Goal: Task Accomplishment & Management: Manage account settings

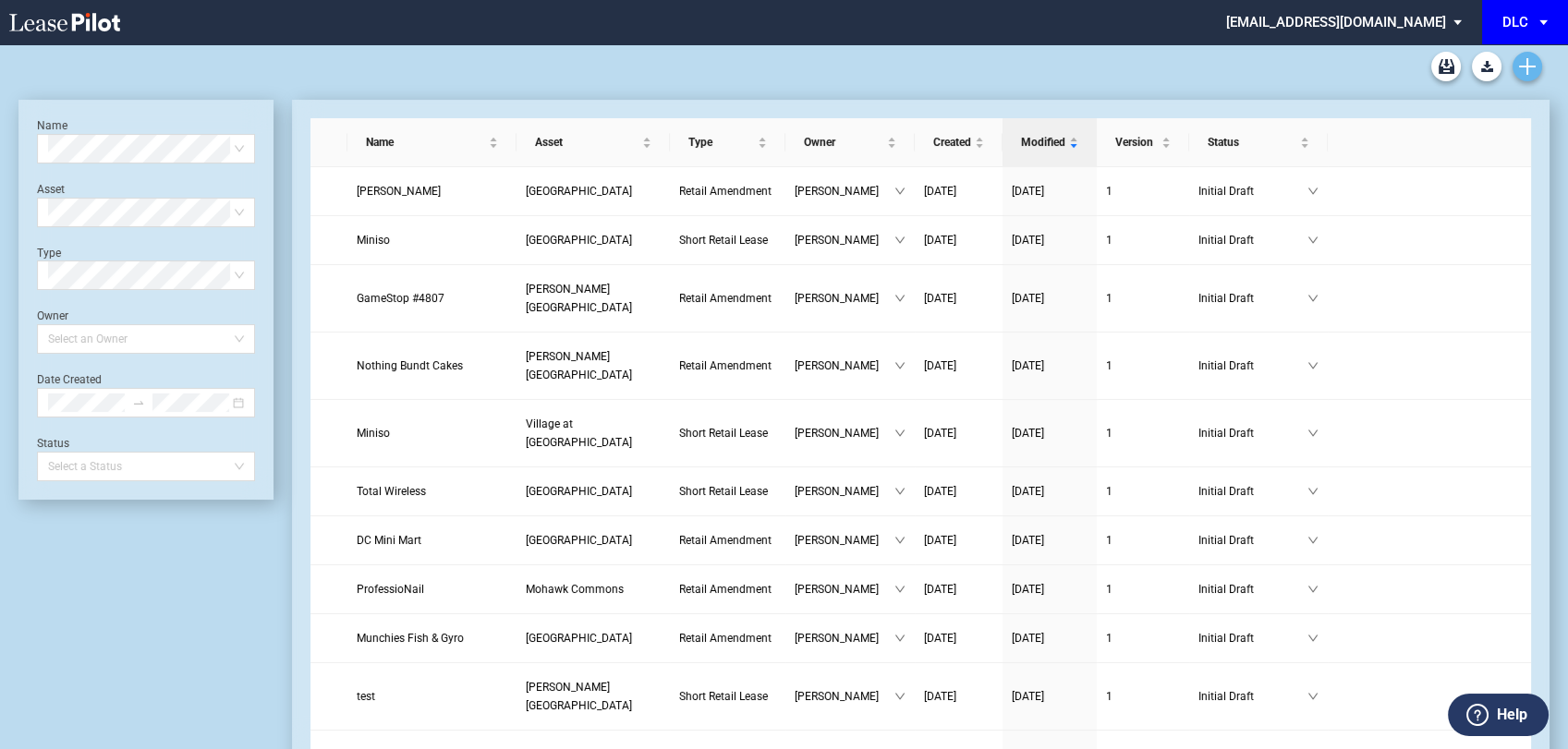
click at [1521, 67] on icon "Create new document" at bounding box center [1526, 66] width 16 height 16
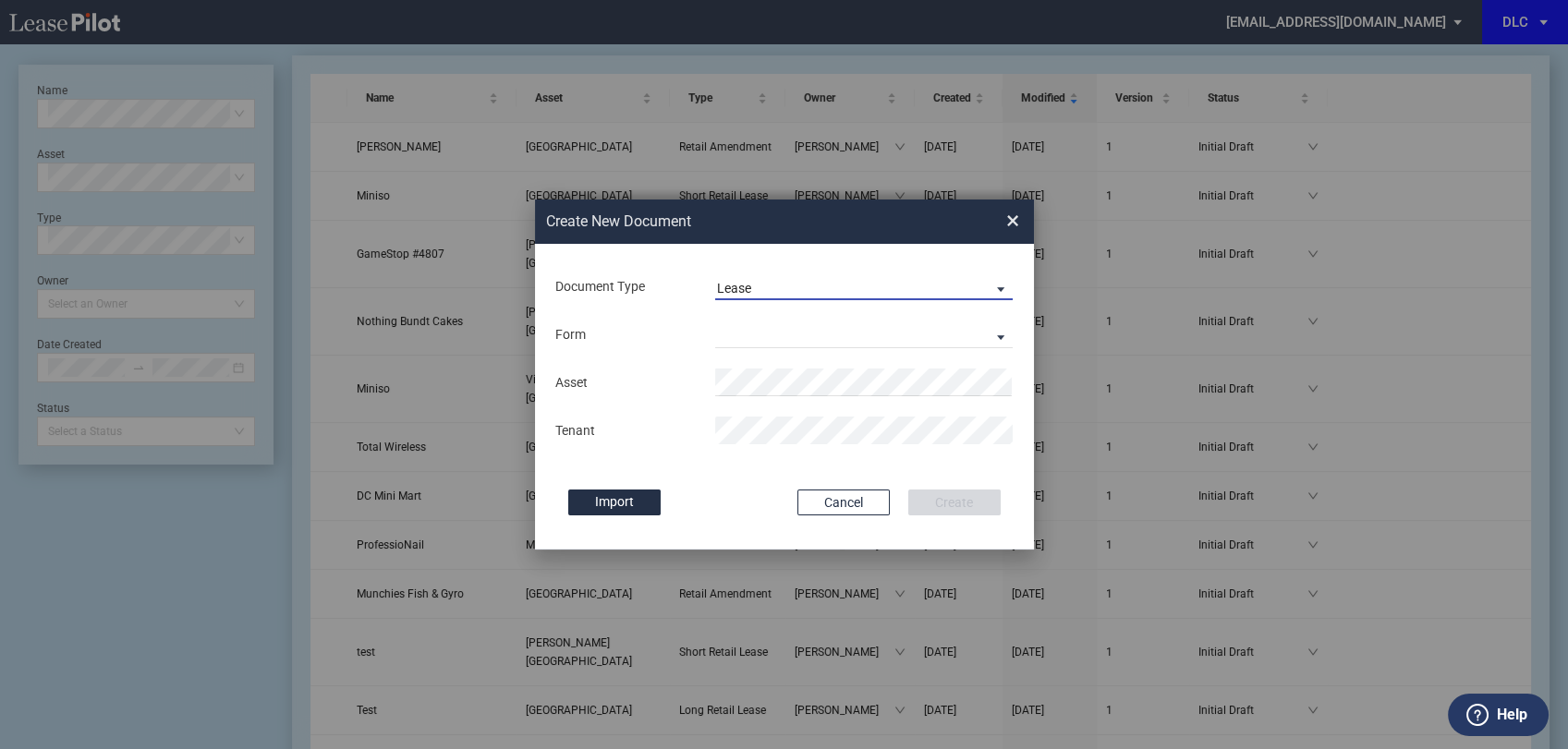
click at [801, 288] on span "Lease" at bounding box center [849, 288] width 265 height 18
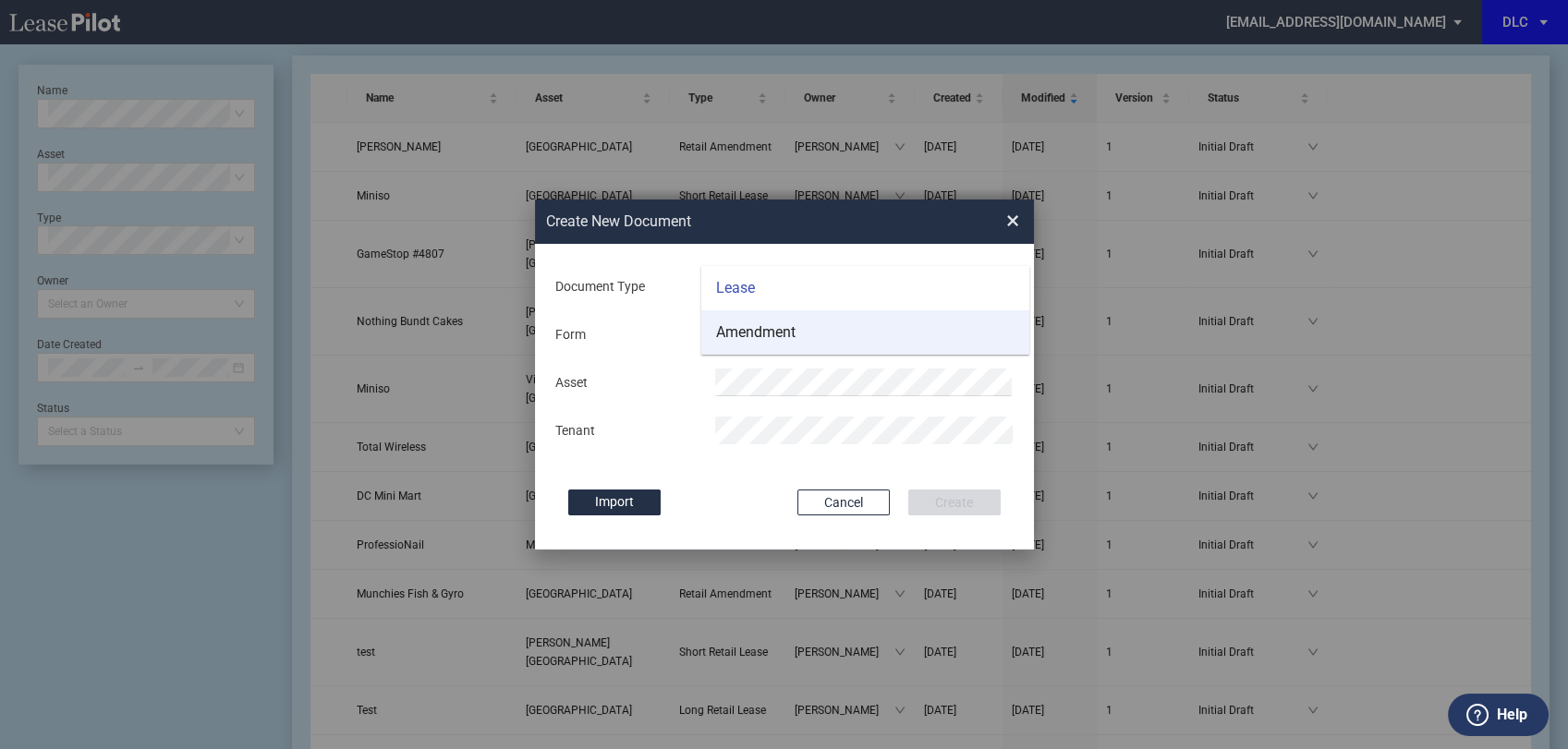
click at [777, 324] on div "Amendment" at bounding box center [756, 332] width 80 height 20
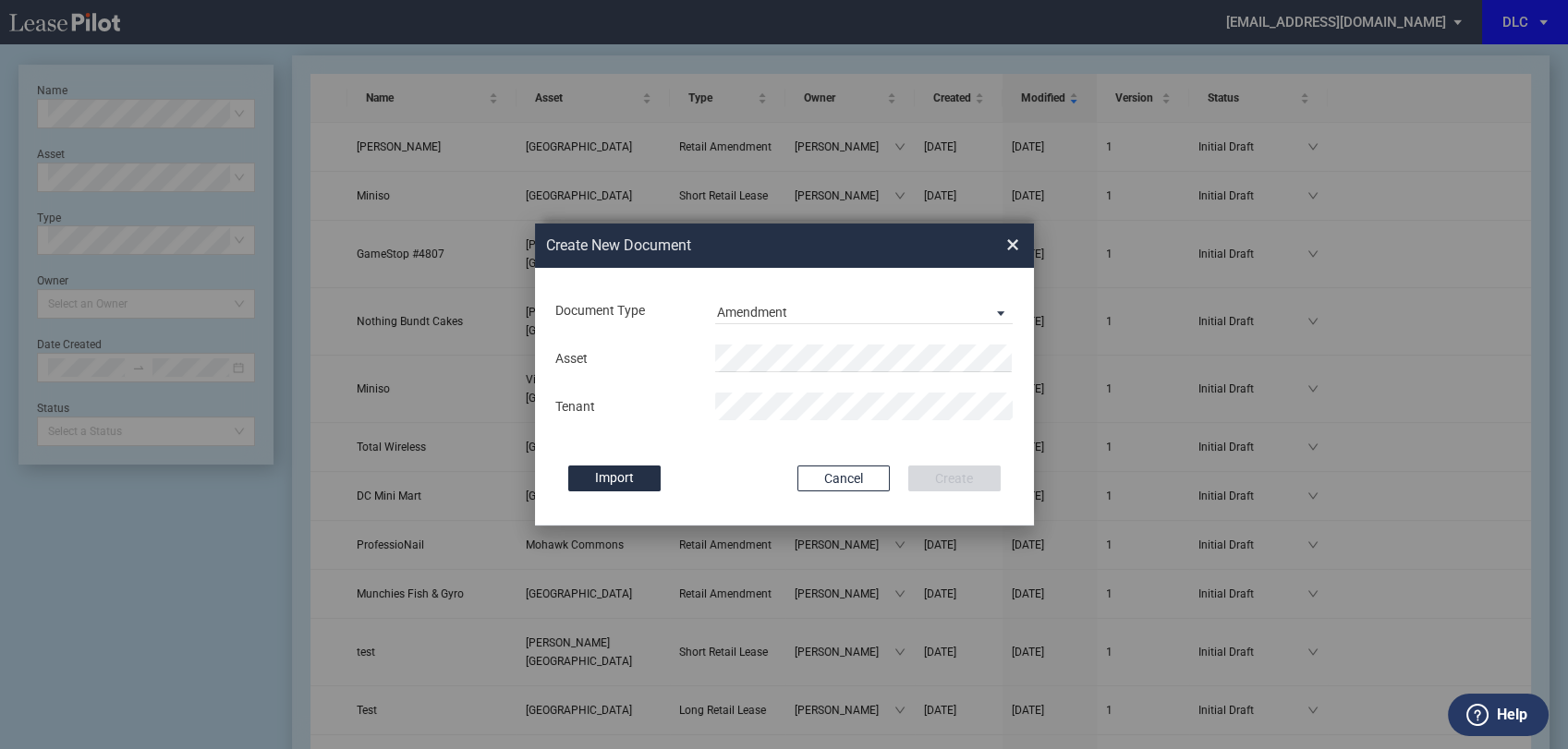
click at [790, 337] on div "Asset Tenant" at bounding box center [784, 382] width 462 height 96
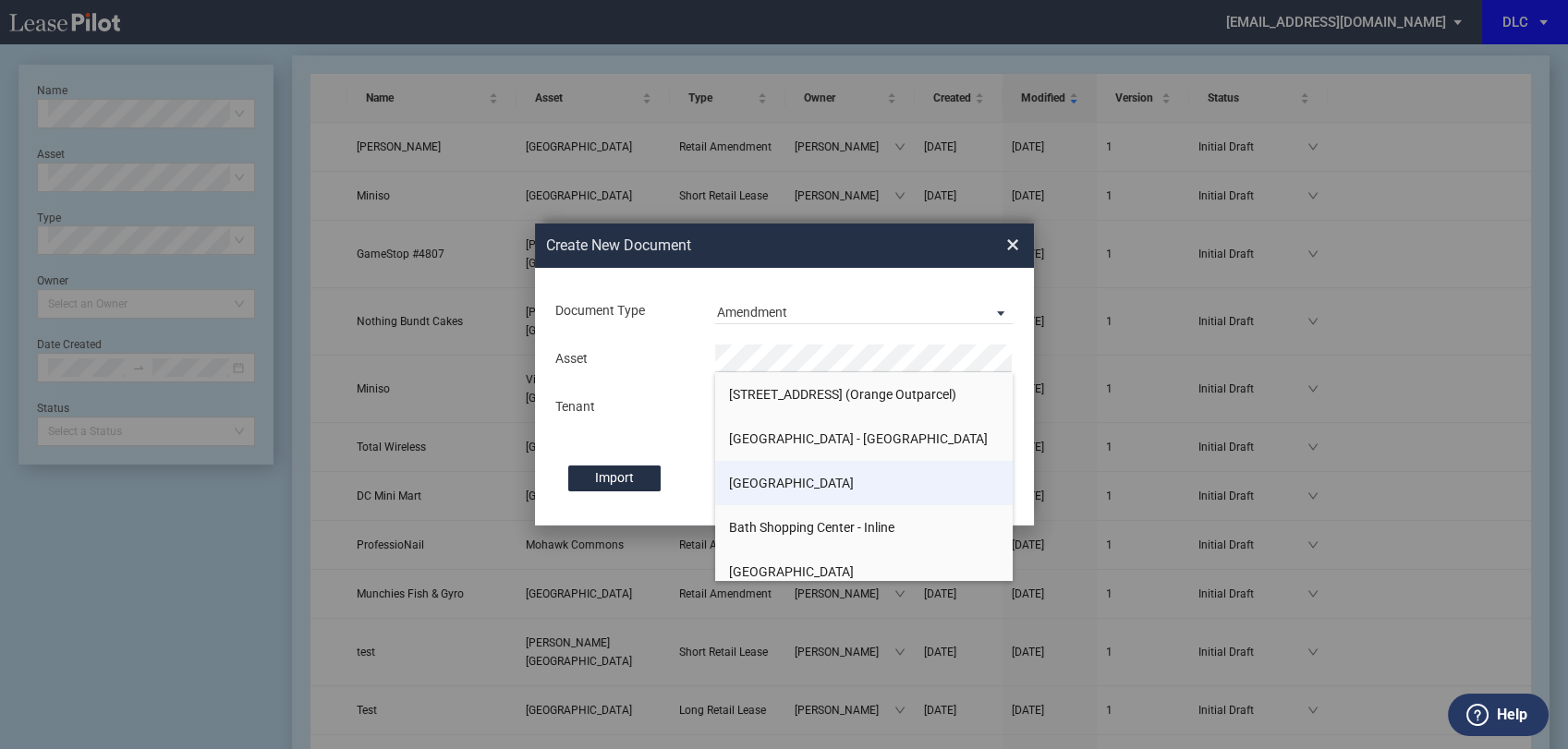
click at [762, 465] on li "Bath Shopping Center" at bounding box center [864, 483] width 299 height 45
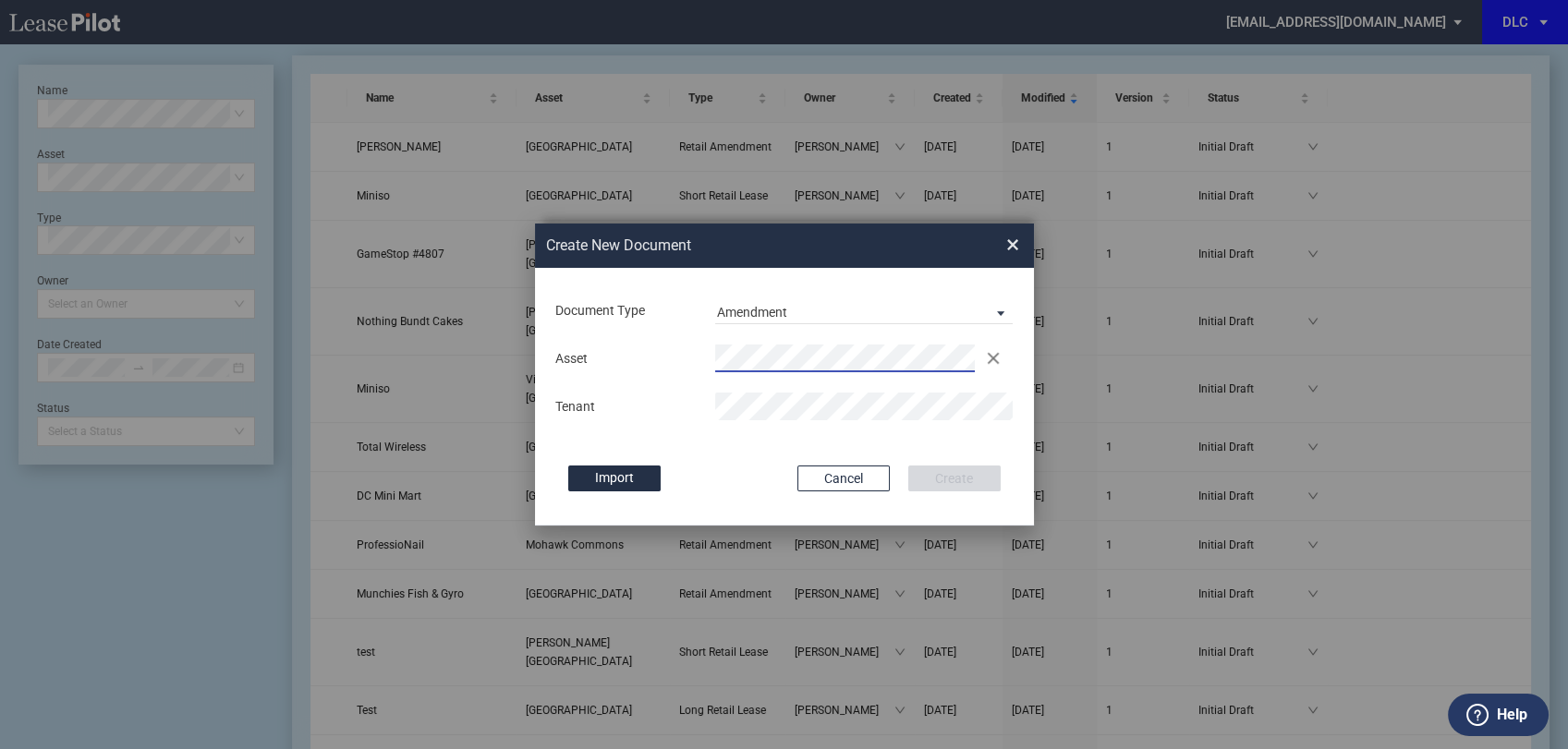
click at [765, 378] on div "Asset Clear Tenant" at bounding box center [784, 382] width 462 height 96
click at [754, 459] on div "Document Type Amendment Deal Type Retail Deal Type Retail Form Retail Amendment…" at bounding box center [784, 396] width 499 height 258
click at [935, 476] on button "Create" at bounding box center [954, 478] width 92 height 26
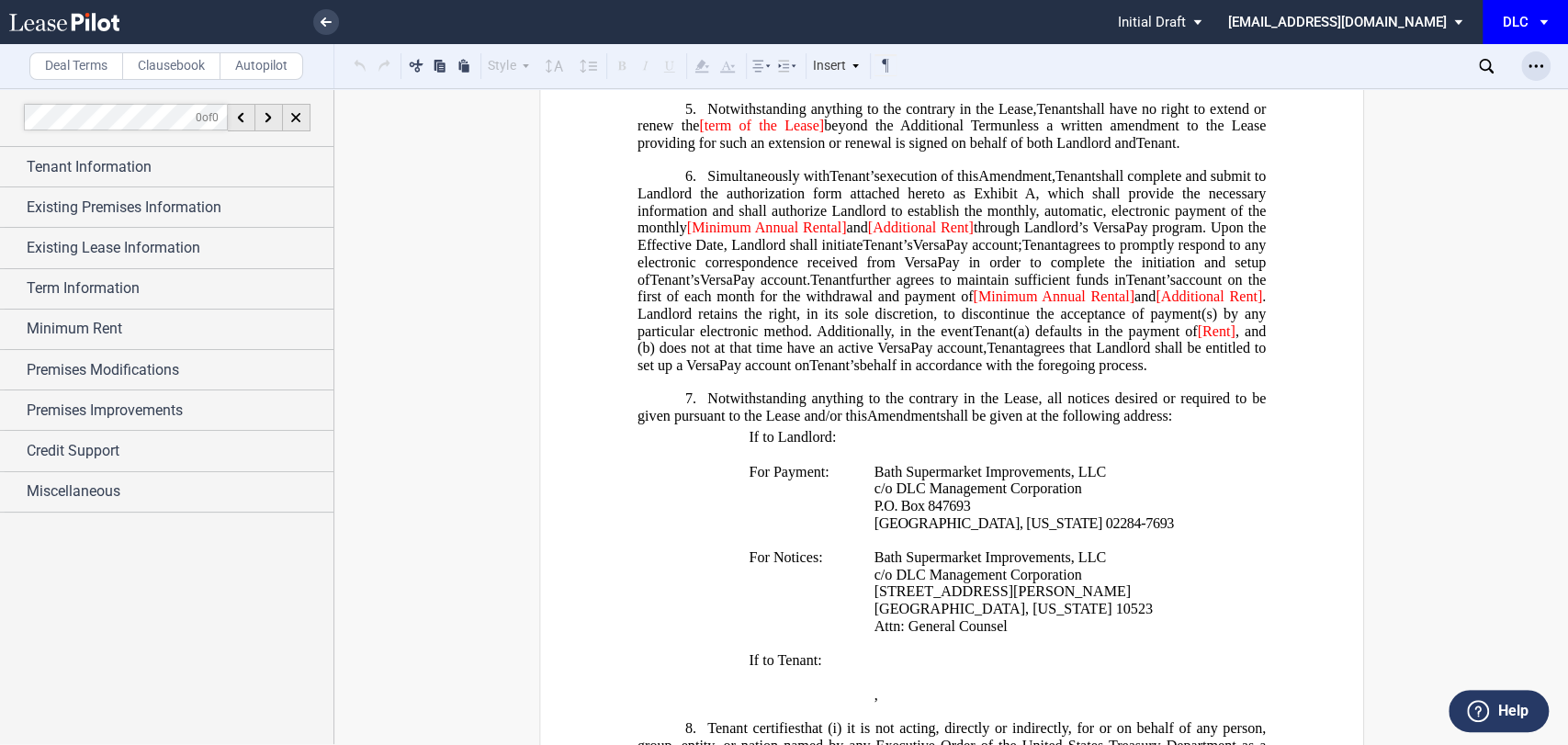
scroll to position [1735, 0]
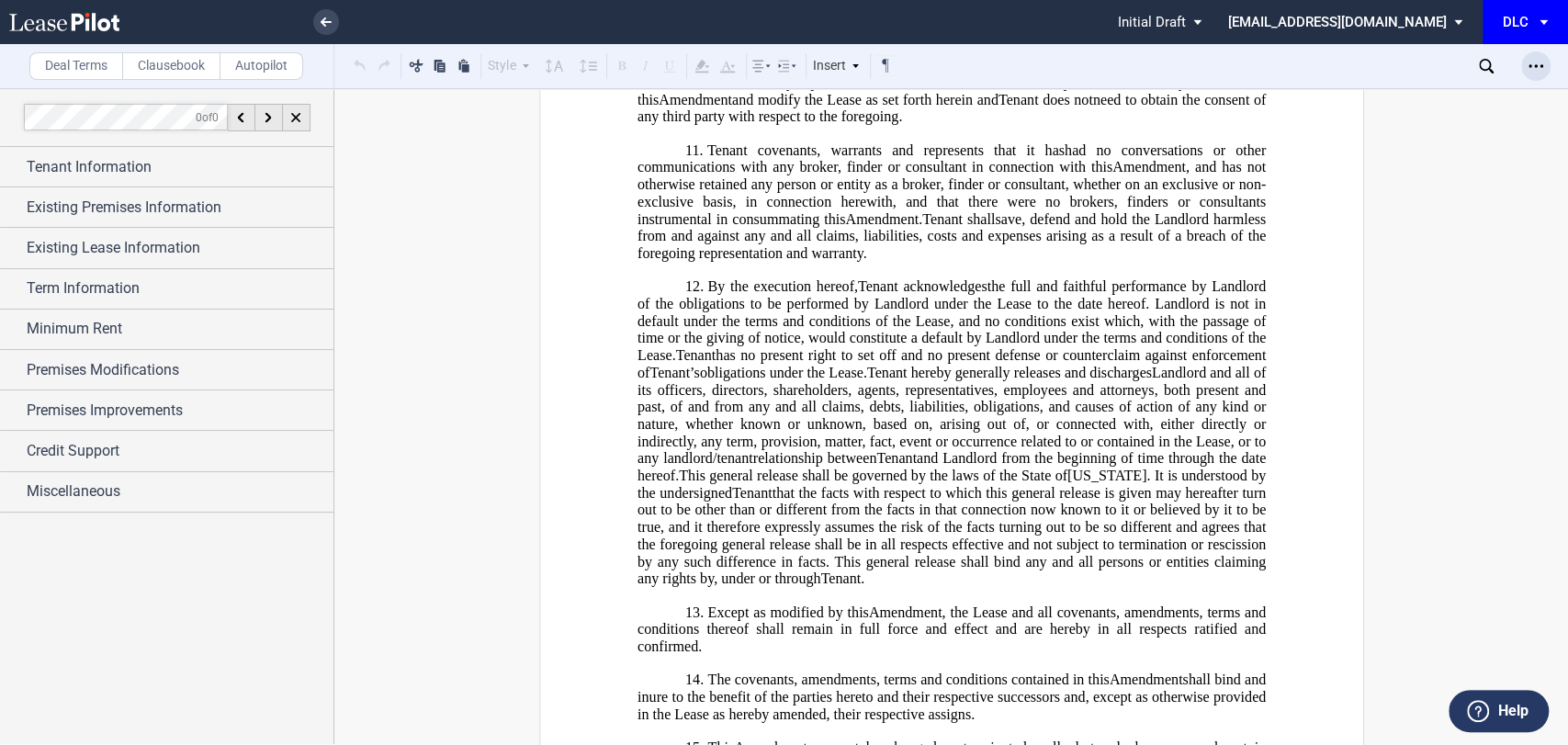
click at [1537, 78] on div "Open Lease options menu" at bounding box center [1535, 65] width 29 height 29
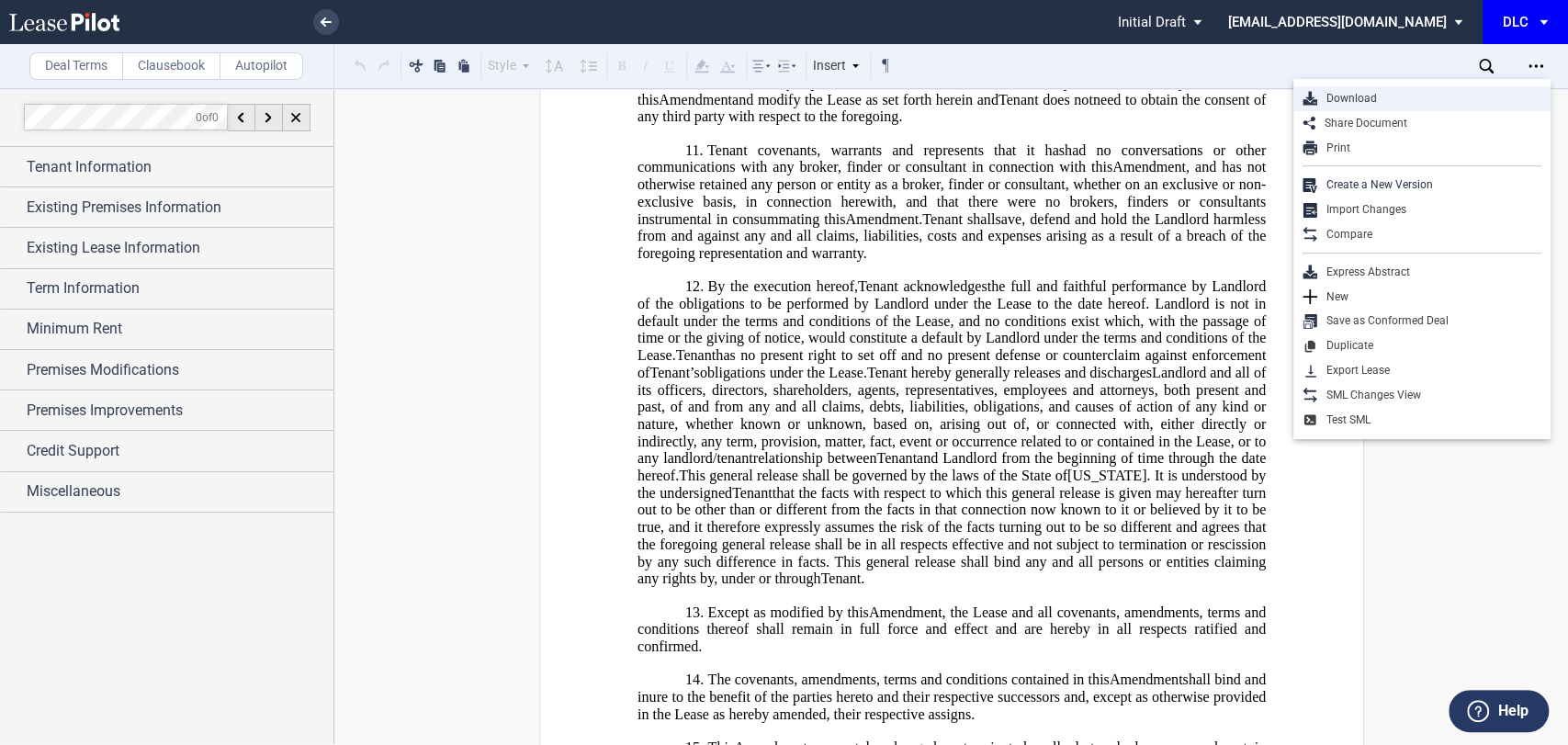
click at [1354, 100] on div "Download" at bounding box center [1428, 98] width 224 height 16
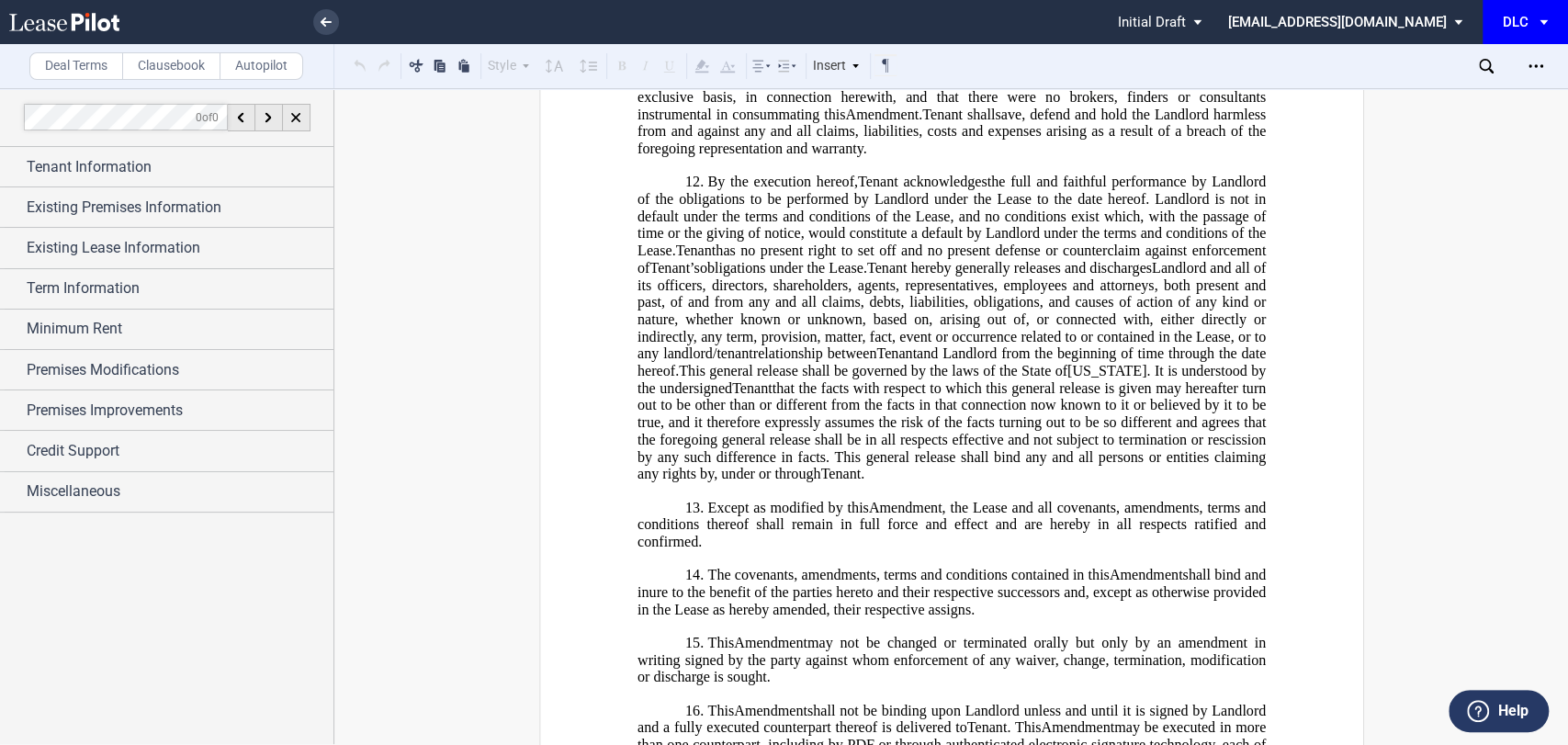
scroll to position [1939, 0]
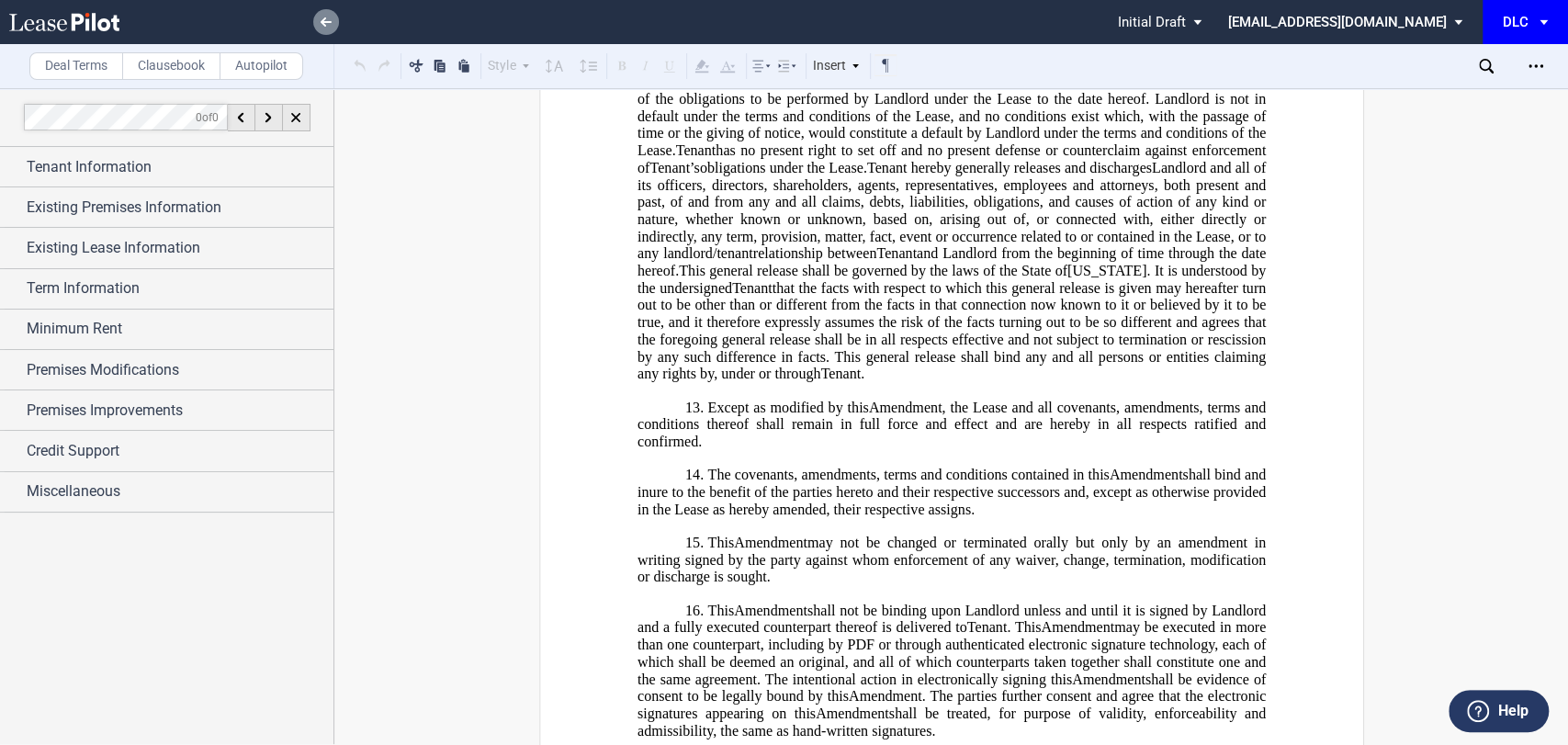
click at [325, 24] on icon at bounding box center [326, 22] width 11 height 9
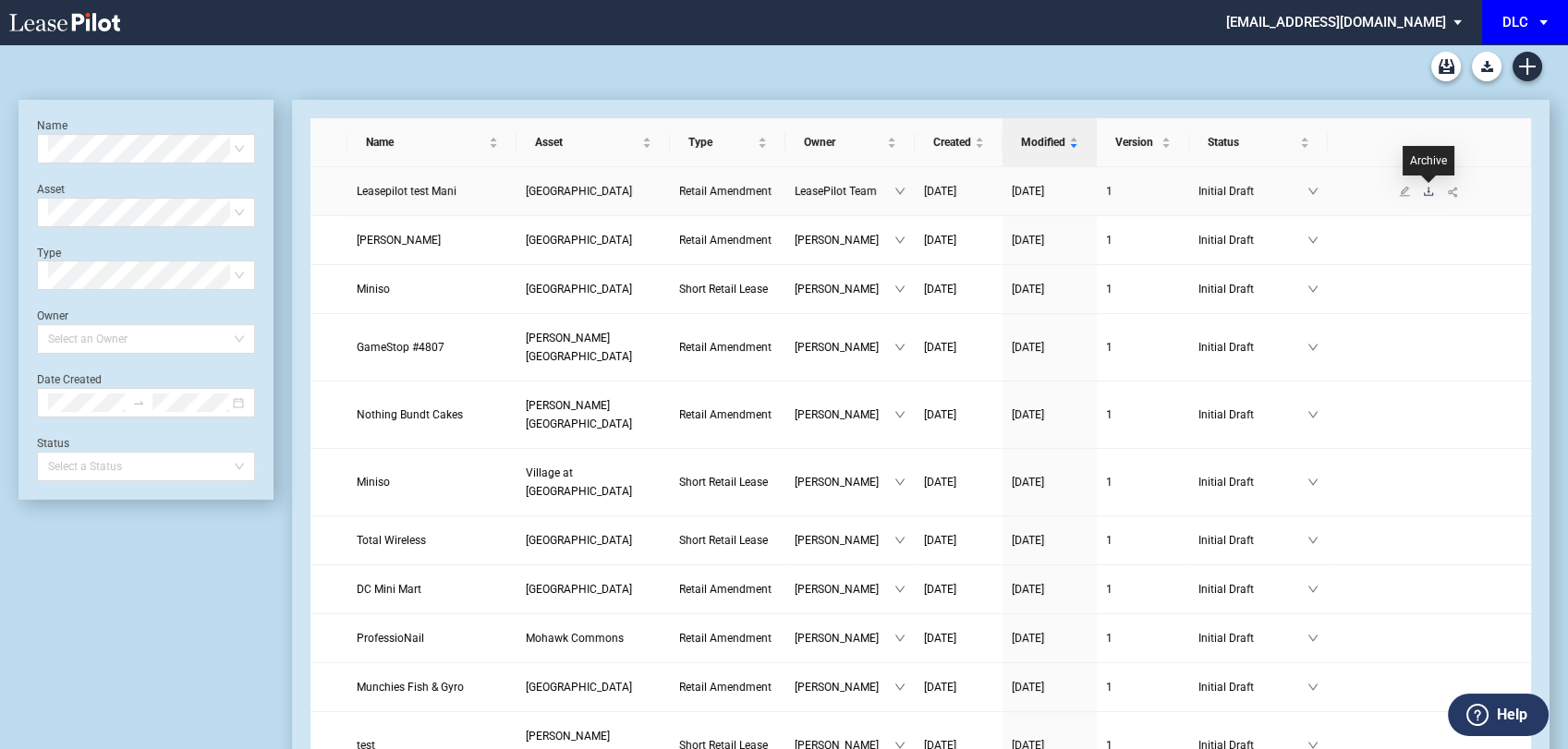
click at [1426, 191] on icon "download" at bounding box center [1428, 191] width 11 height 11
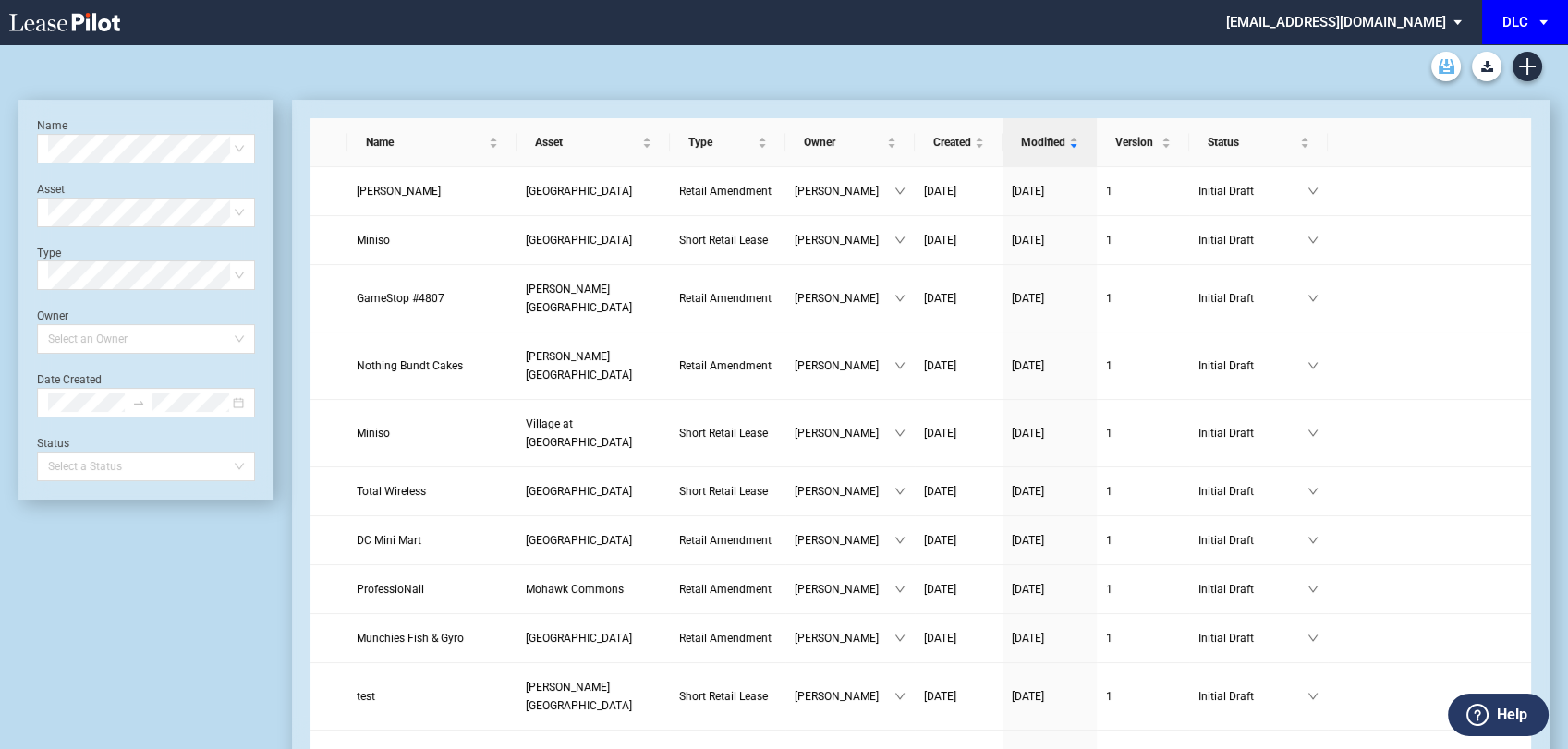
click at [1443, 56] on link "Archive" at bounding box center [1445, 66] width 29 height 29
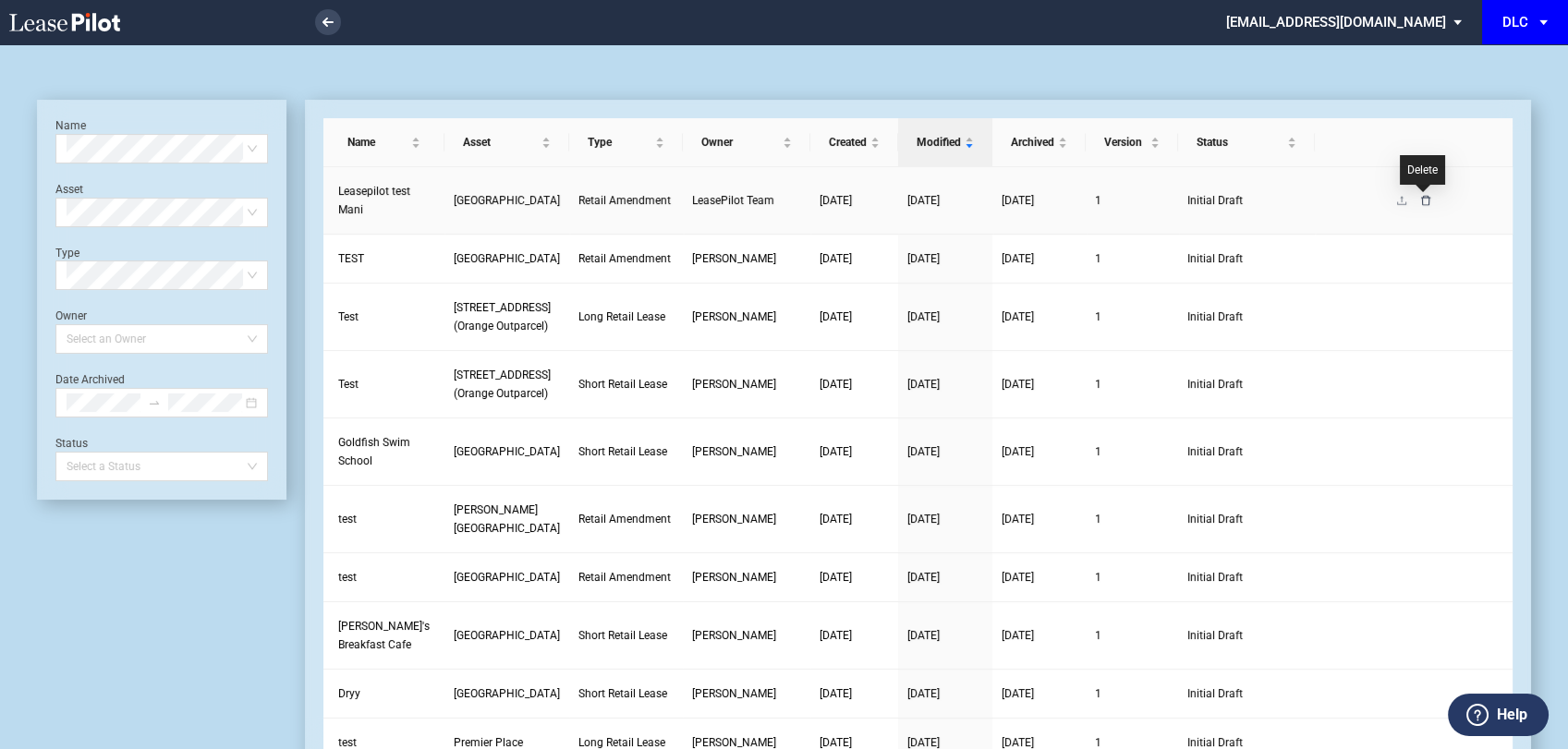
click at [1424, 199] on icon "delete" at bounding box center [1425, 201] width 11 height 11
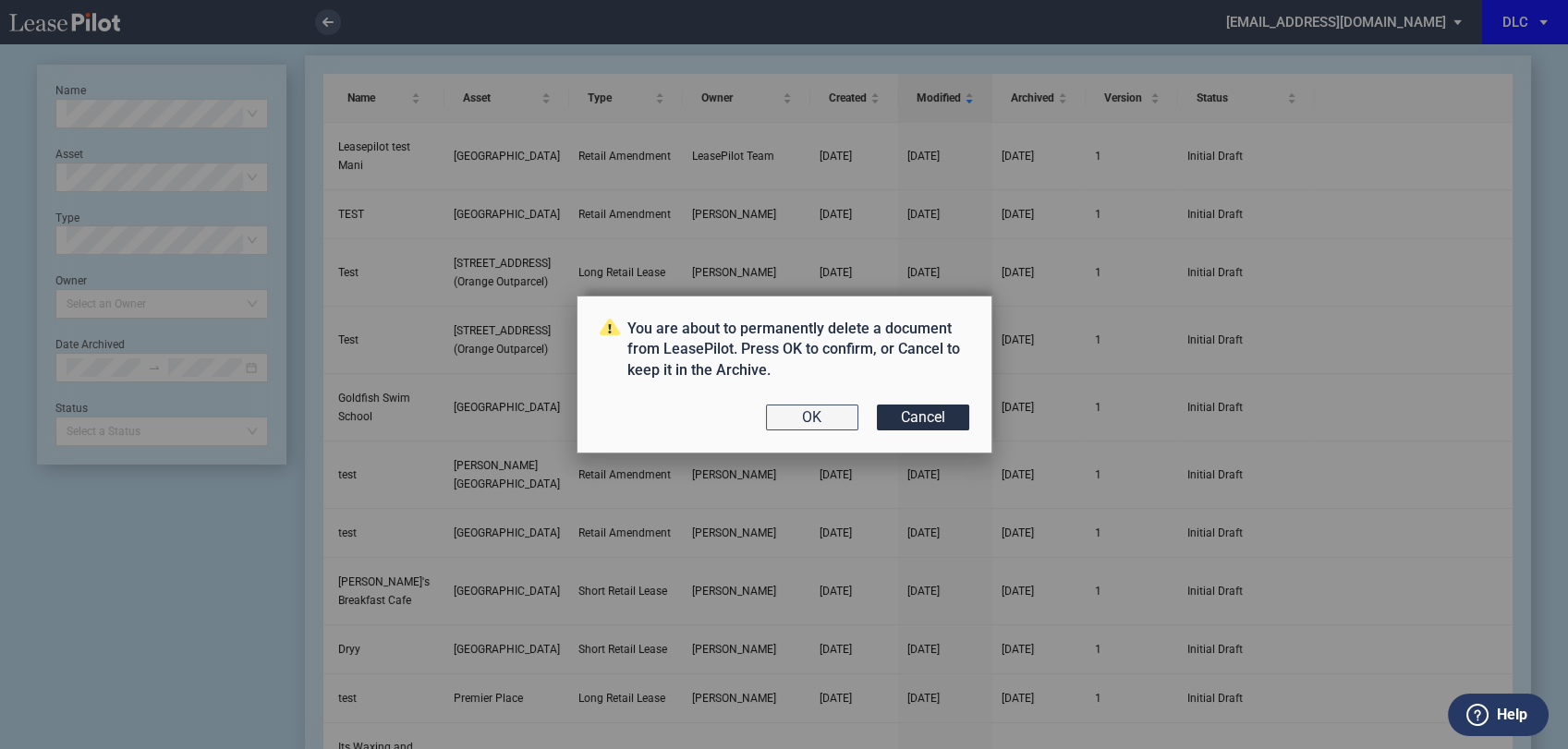
click at [803, 419] on button "OK" at bounding box center [812, 417] width 92 height 26
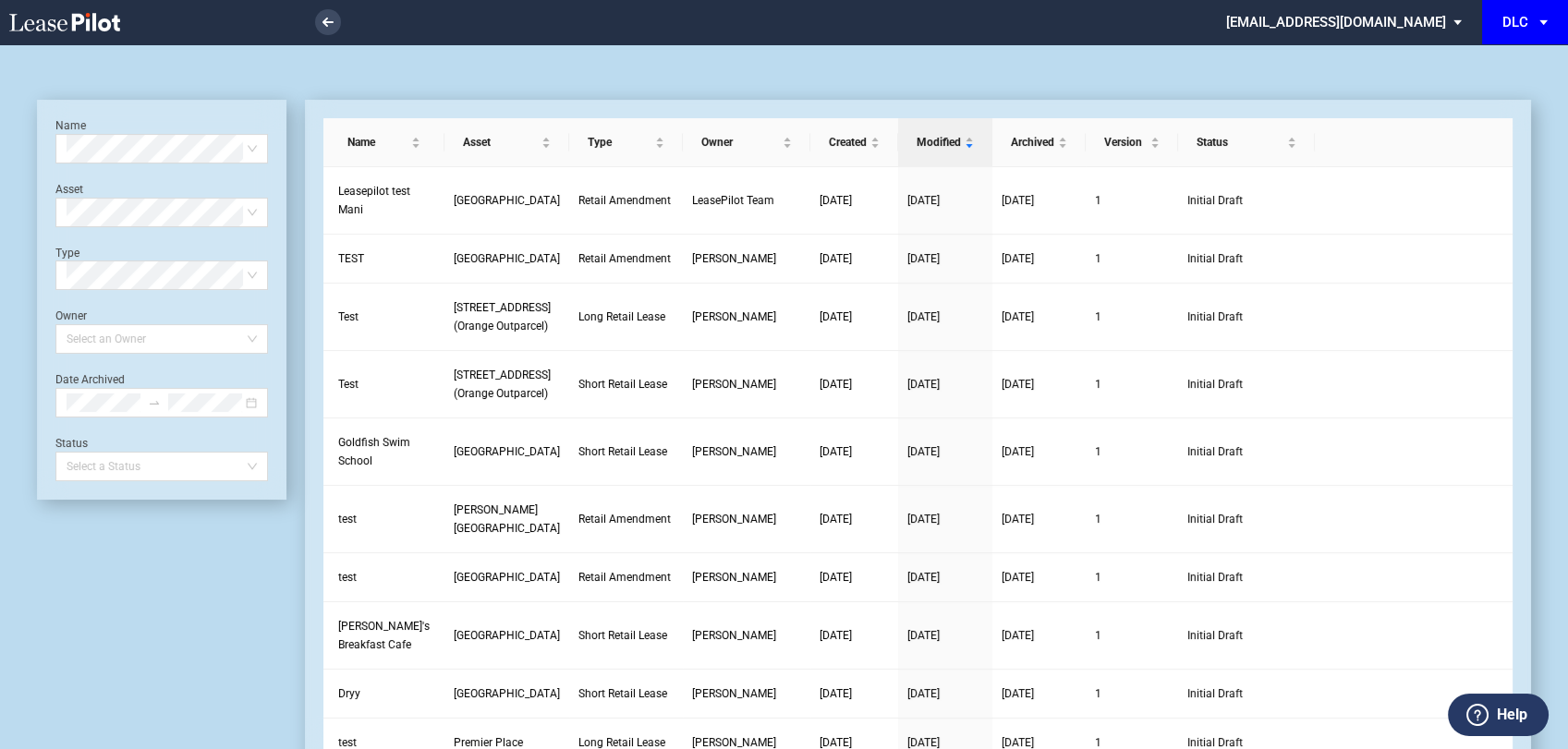
scroll to position [45, 0]
